Goal: Transaction & Acquisition: Obtain resource

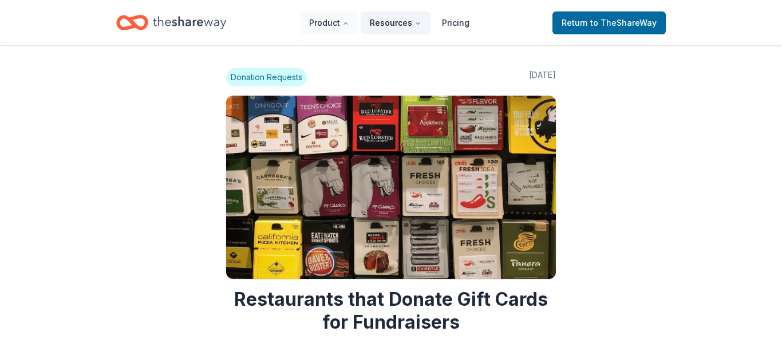
scroll to position [2047, 0]
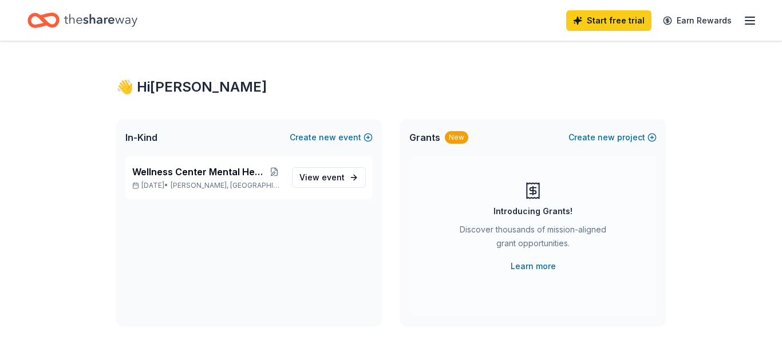
click at [208, 190] on div "Wellness Center Mental Health Support Nov 12, 2025 • Loomis, CA View event" at bounding box center [248, 178] width 247 height 44
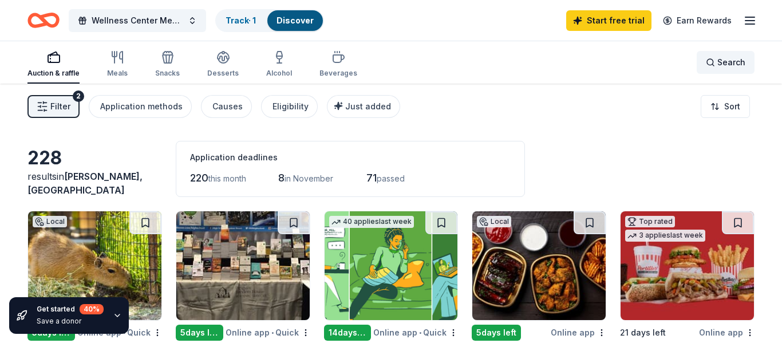
click at [720, 61] on span "Search" at bounding box center [732, 63] width 28 height 14
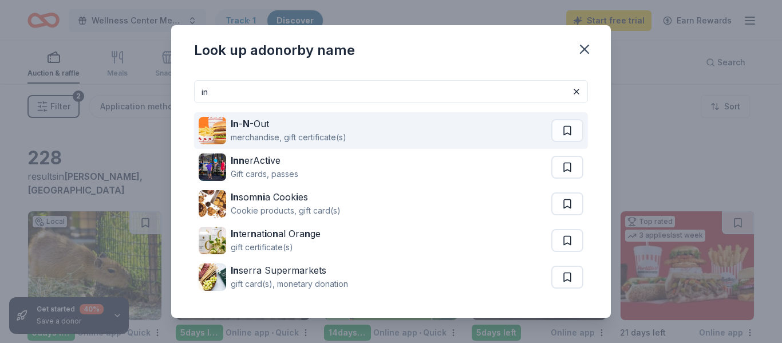
type input "in"
click at [347, 128] on div "In - N -Out merchandise, gift certificate(s)" at bounding box center [375, 130] width 353 height 37
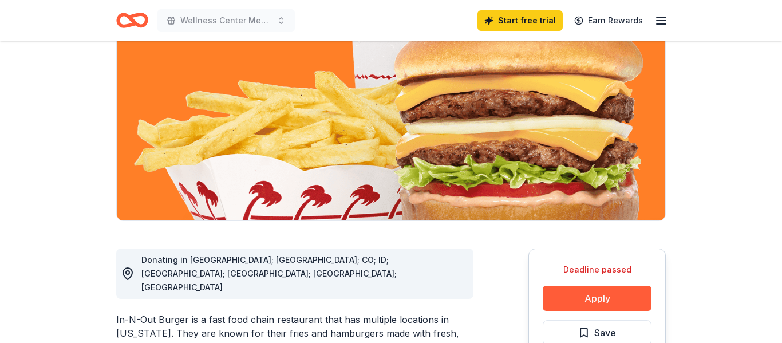
scroll to position [128, 0]
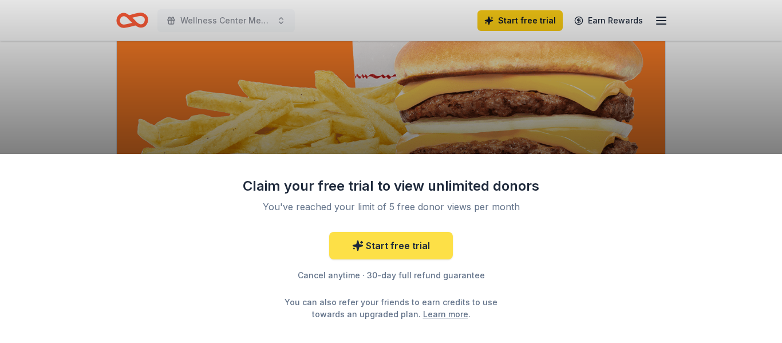
click at [420, 240] on link "Start free trial" at bounding box center [391, 245] width 124 height 27
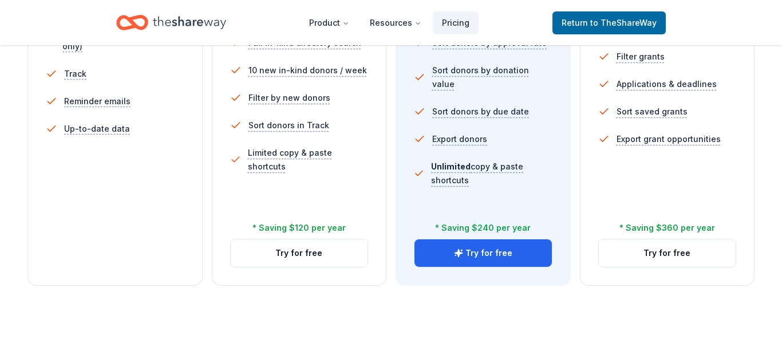
scroll to position [431, 0]
